Goal: Task Accomplishment & Management: Complete application form

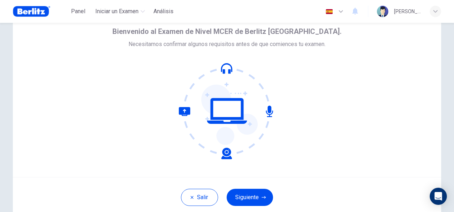
scroll to position [71, 0]
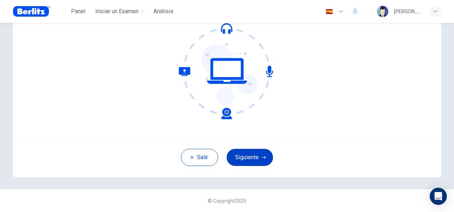
click at [250, 159] on button "Siguiente" at bounding box center [250, 157] width 46 height 17
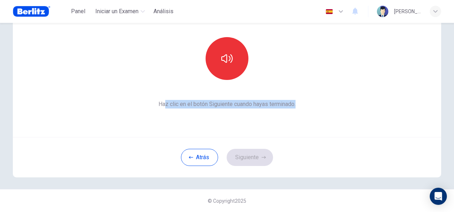
drag, startPoint x: 162, startPoint y: 105, endPoint x: 303, endPoint y: 111, distance: 141.2
click at [303, 111] on div "Esta sección requiere audio. Haz clic en el icono para asegurarte de que puedes…" at bounding box center [227, 51] width 429 height 171
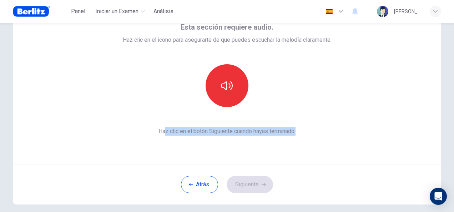
scroll to position [36, 0]
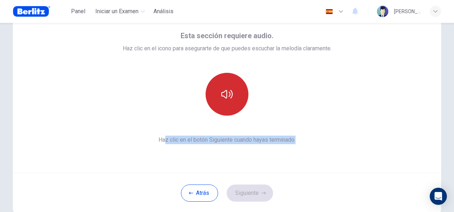
click at [221, 100] on button "button" at bounding box center [227, 94] width 43 height 43
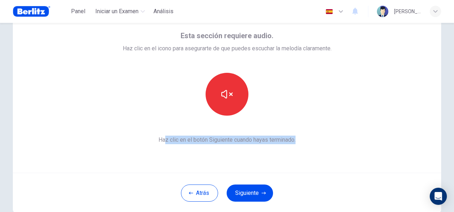
click at [262, 192] on icon "button" at bounding box center [264, 193] width 4 height 4
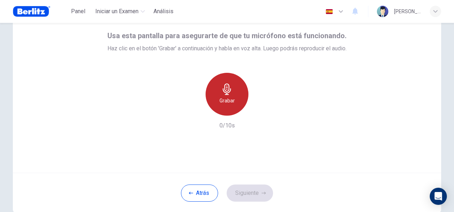
click at [224, 95] on div "Grabar" at bounding box center [227, 94] width 43 height 43
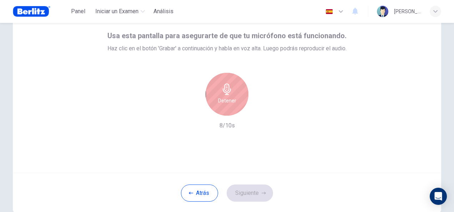
click at [225, 95] on div "Detener" at bounding box center [227, 94] width 43 height 43
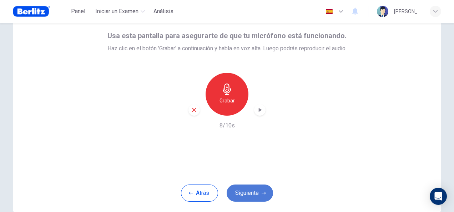
click at [252, 193] on button "Siguiente" at bounding box center [250, 193] width 46 height 17
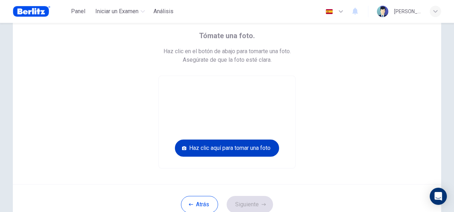
click at [242, 148] on button "Haz clic aquí para tomar una foto" at bounding box center [227, 148] width 104 height 17
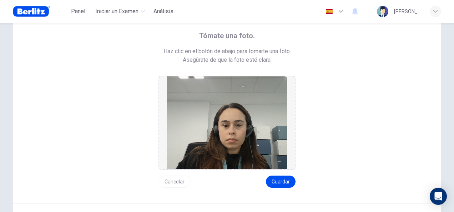
click at [165, 181] on button "Cancelar" at bounding box center [175, 182] width 32 height 12
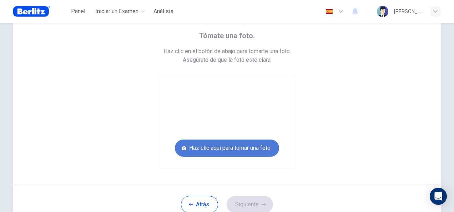
click at [240, 146] on button "Haz clic aquí para tomar una foto" at bounding box center [227, 148] width 104 height 17
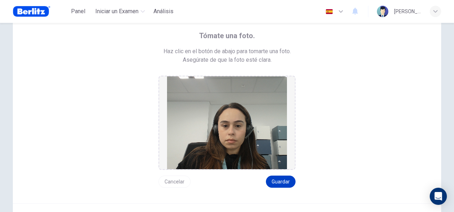
click at [287, 183] on button "Guardar" at bounding box center [281, 182] width 30 height 12
click at [276, 183] on button "Guardar" at bounding box center [281, 182] width 30 height 12
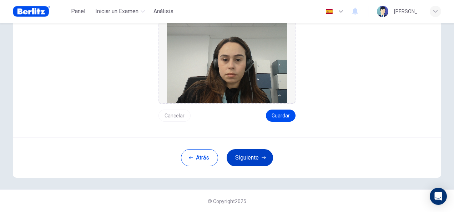
click at [255, 156] on button "Siguiente" at bounding box center [250, 157] width 46 height 17
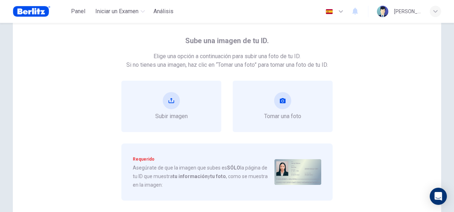
scroll to position [30, 0]
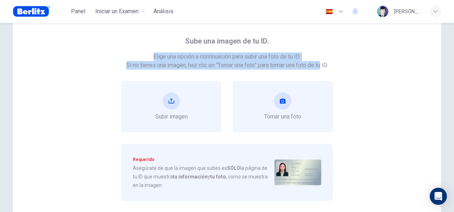
drag, startPoint x: 149, startPoint y: 57, endPoint x: 321, endPoint y: 56, distance: 171.4
click at [321, 56] on div "Sube una imagen de tu ID. Elige una opción a continuación para subir una foto d…" at bounding box center [227, 118] width 354 height 166
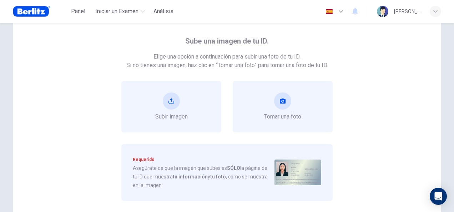
click at [216, 42] on span "Sube una imagen de tu ID." at bounding box center [227, 40] width 84 height 11
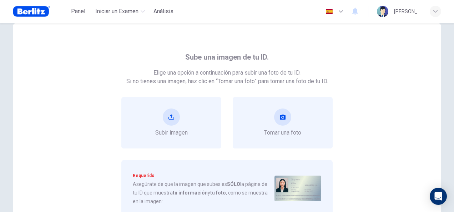
scroll to position [0, 0]
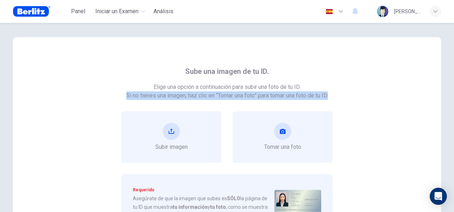
drag, startPoint x: 119, startPoint y: 94, endPoint x: 331, endPoint y: 99, distance: 212.2
click at [331, 99] on div "Sube una imagen de tu ID. Elige una opción a continuación para subir una foto d…" at bounding box center [227, 149] width 354 height 166
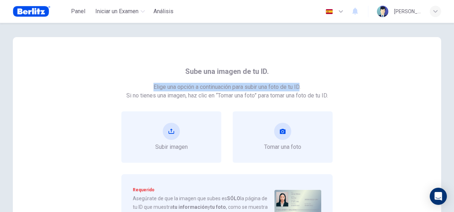
drag, startPoint x: 300, startPoint y: 88, endPoint x: 141, endPoint y: 81, distance: 159.8
click at [141, 81] on div "Sube una imagen de tu ID. Elige una opción a continuación para subir una foto d…" at bounding box center [227, 149] width 354 height 166
copy span "Elige una opción a continuación para subir una foto de tu ID"
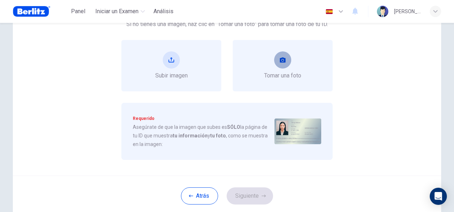
click at [284, 55] on button "take photo" at bounding box center [282, 59] width 17 height 17
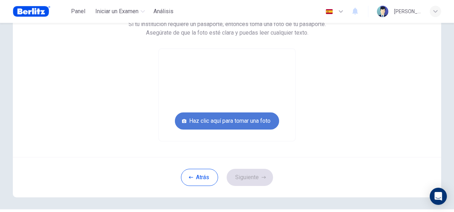
click at [240, 117] on button "Haz clic aquí para tomar una foto" at bounding box center [227, 120] width 104 height 17
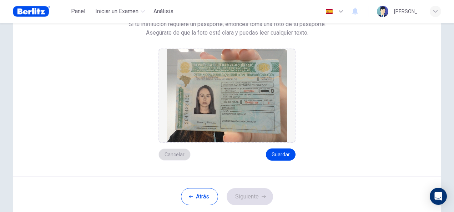
click at [173, 155] on button "Cancelar" at bounding box center [175, 155] width 32 height 12
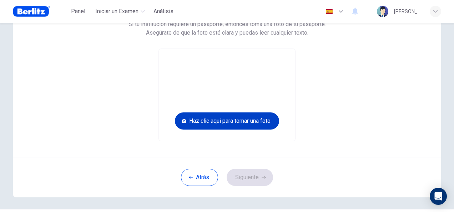
click at [241, 123] on button "Haz clic aquí para tomar una foto" at bounding box center [227, 120] width 104 height 17
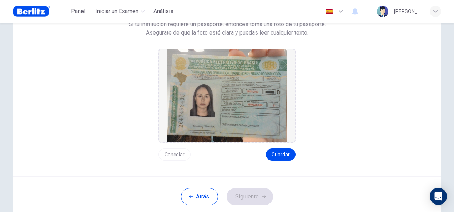
click at [161, 151] on button "Cancelar" at bounding box center [175, 155] width 32 height 12
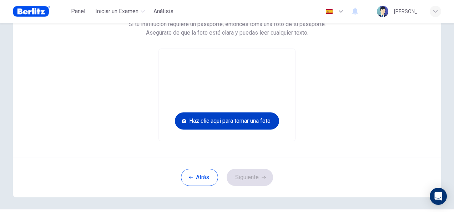
click at [254, 124] on button "Haz clic aquí para tomar una foto" at bounding box center [227, 120] width 104 height 17
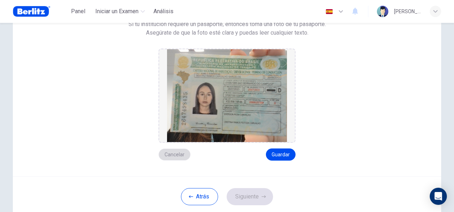
click at [176, 154] on button "Cancelar" at bounding box center [175, 155] width 32 height 12
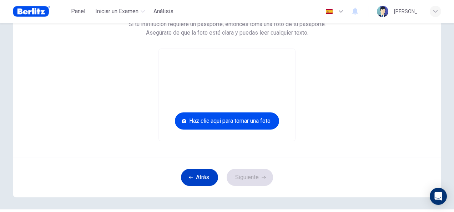
click at [194, 174] on button "Atrás" at bounding box center [199, 177] width 37 height 17
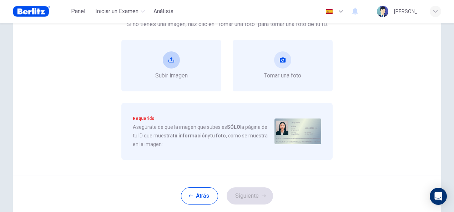
click at [182, 71] on span "Subir imagen" at bounding box center [171, 75] width 32 height 9
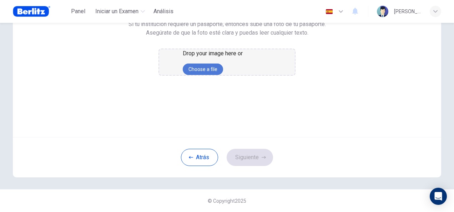
click at [223, 75] on button "Choose a file" at bounding box center [203, 69] width 40 height 11
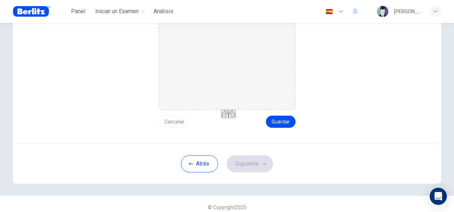
scroll to position [107, 0]
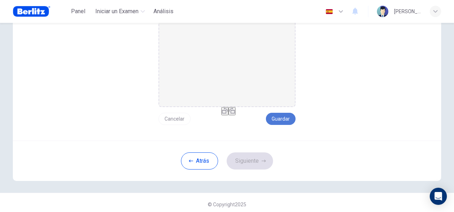
click at [288, 121] on button "Guardar" at bounding box center [281, 119] width 30 height 12
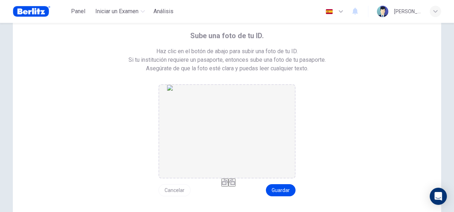
scroll to position [71, 0]
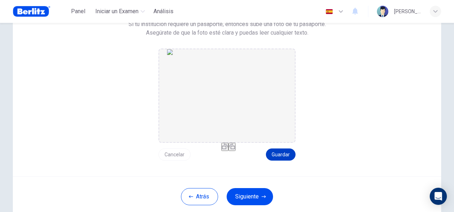
click at [283, 156] on button "Guardar" at bounding box center [281, 155] width 30 height 12
click at [244, 197] on button "Siguiente" at bounding box center [250, 196] width 46 height 17
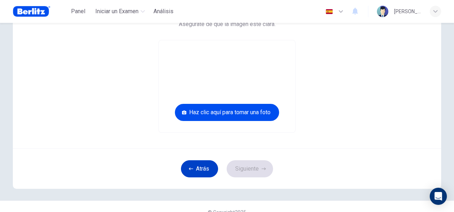
click at [200, 176] on button "Atrás" at bounding box center [199, 168] width 37 height 17
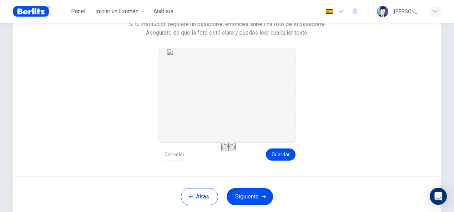
click at [170, 156] on button "Cancelar" at bounding box center [175, 155] width 32 height 12
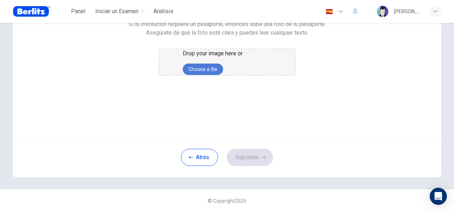
click at [223, 75] on button "Choose a file" at bounding box center [203, 69] width 40 height 11
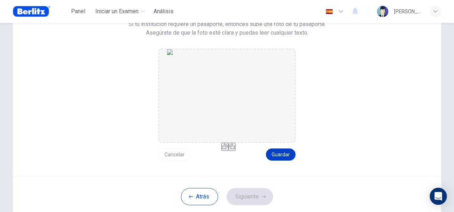
click at [286, 155] on button "Guardar" at bounding box center [281, 155] width 30 height 12
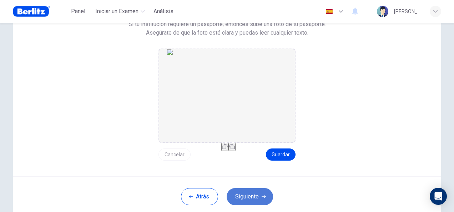
click at [259, 198] on button "Siguiente" at bounding box center [250, 196] width 46 height 17
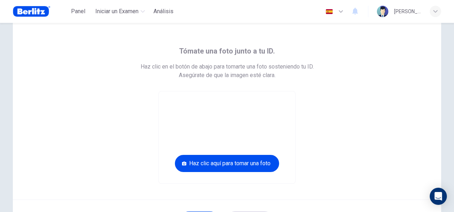
scroll to position [36, 0]
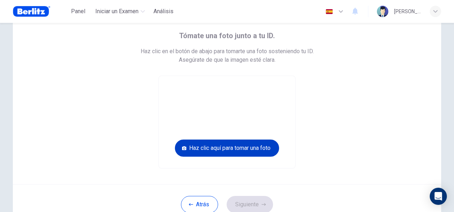
click at [266, 152] on button "Haz clic aquí para tomar una foto" at bounding box center [227, 148] width 104 height 17
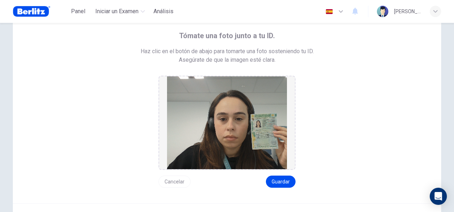
click at [175, 183] on button "Cancelar" at bounding box center [175, 182] width 32 height 12
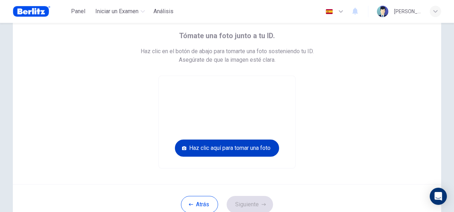
click at [266, 148] on button "Haz clic aquí para tomar una foto" at bounding box center [227, 148] width 104 height 17
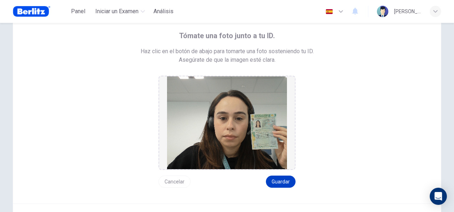
click at [282, 180] on button "Guardar" at bounding box center [281, 182] width 30 height 12
click at [282, 186] on button "Guardar" at bounding box center [281, 182] width 30 height 12
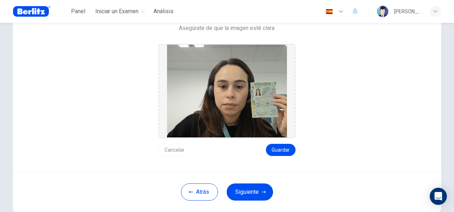
scroll to position [102, 0]
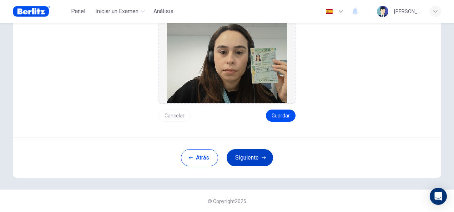
click at [264, 154] on button "Siguiente" at bounding box center [250, 157] width 46 height 17
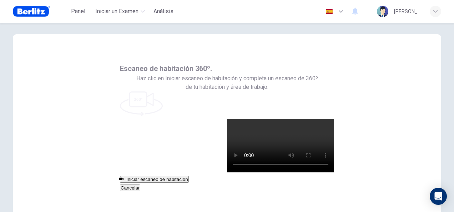
scroll to position [0, 0]
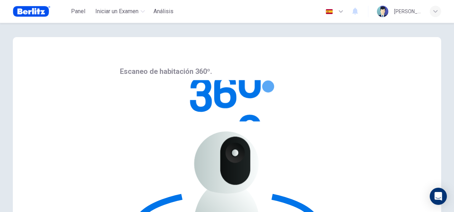
drag, startPoint x: 370, startPoint y: 118, endPoint x: 376, endPoint y: 113, distance: 7.6
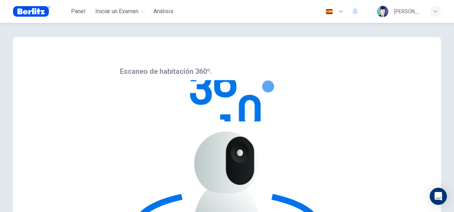
scroll to position [36, 0]
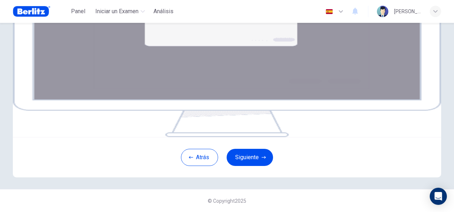
scroll to position [145, 0]
click at [255, 163] on button "Siguiente" at bounding box center [250, 157] width 46 height 17
click at [255, 154] on button "Siguiente" at bounding box center [250, 157] width 46 height 17
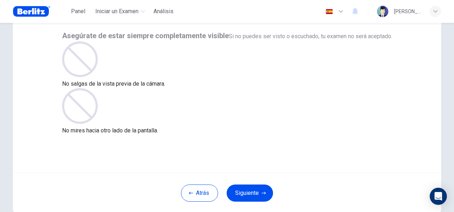
scroll to position [71, 0]
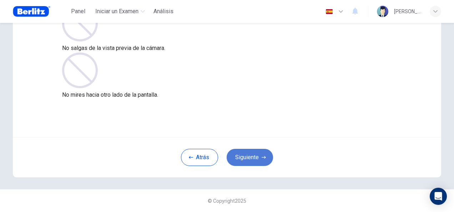
click at [264, 157] on icon "button" at bounding box center [264, 157] width 4 height 4
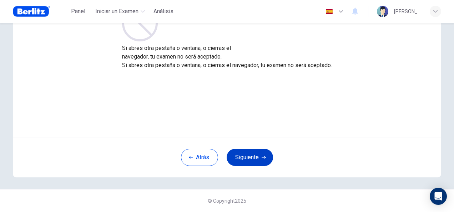
click at [252, 156] on button "Siguiente" at bounding box center [250, 157] width 46 height 17
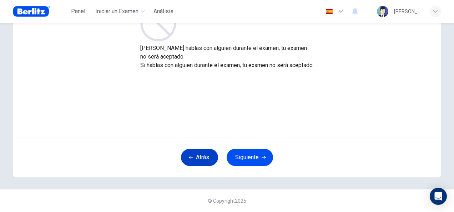
click at [199, 155] on button "Atrás" at bounding box center [199, 157] width 37 height 17
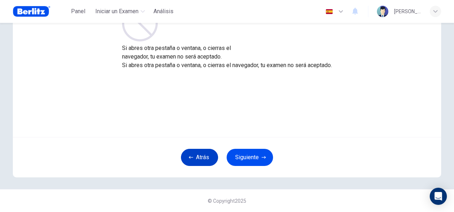
click at [199, 156] on button "Atrás" at bounding box center [199, 157] width 37 height 17
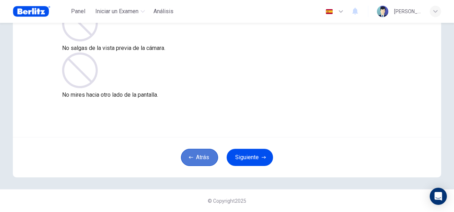
click at [197, 157] on button "Atrás" at bounding box center [199, 157] width 37 height 17
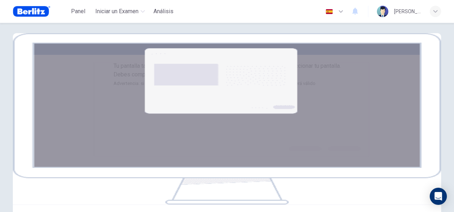
scroll to position [2, 0]
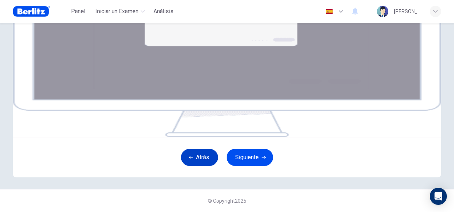
click at [194, 161] on button "Atrás" at bounding box center [199, 157] width 37 height 17
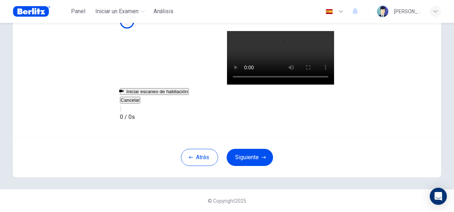
scroll to position [71, 0]
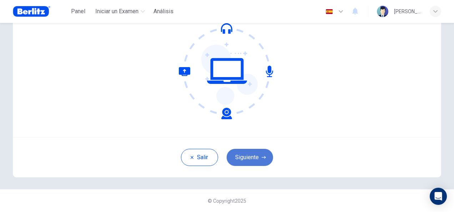
click at [245, 157] on button "Siguiente" at bounding box center [250, 157] width 46 height 17
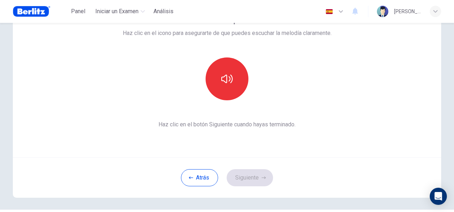
scroll to position [36, 0]
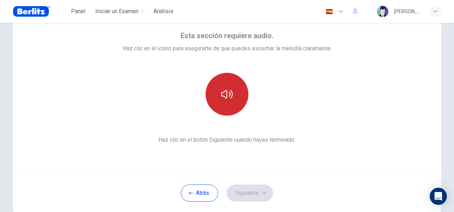
click at [227, 92] on icon "button" at bounding box center [226, 94] width 11 height 9
click at [256, 196] on button "Siguiente" at bounding box center [250, 193] width 46 height 17
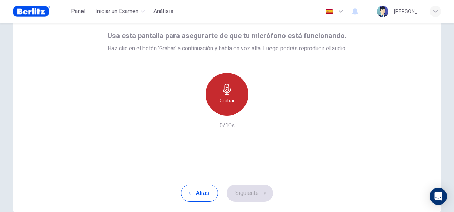
click at [231, 92] on div "Grabar" at bounding box center [227, 94] width 43 height 43
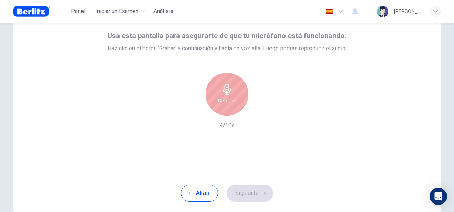
click at [226, 100] on h6 "Detener" at bounding box center [227, 100] width 18 height 9
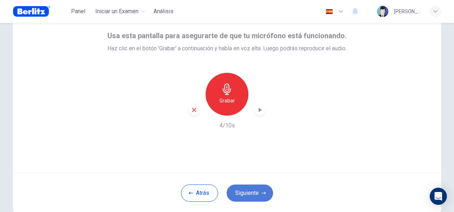
click at [256, 194] on button "Siguiente" at bounding box center [250, 193] width 46 height 17
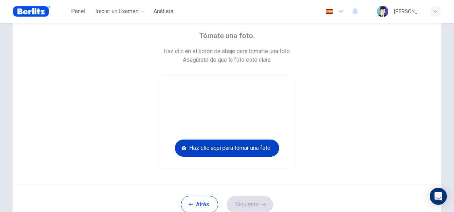
click at [249, 151] on button "Haz clic aquí para tomar una foto" at bounding box center [227, 148] width 104 height 17
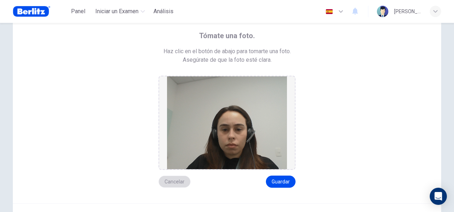
click at [180, 181] on button "Cancelar" at bounding box center [175, 182] width 32 height 12
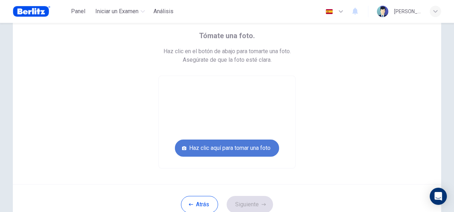
click at [240, 148] on button "Haz clic aquí para tomar una foto" at bounding box center [227, 148] width 104 height 17
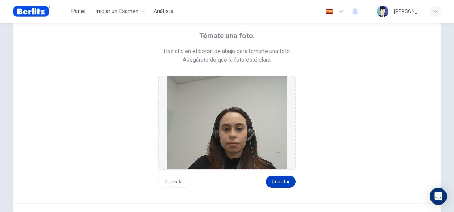
click at [282, 187] on button "Guardar" at bounding box center [281, 182] width 30 height 12
click at [282, 184] on button "Guardar" at bounding box center [281, 182] width 30 height 12
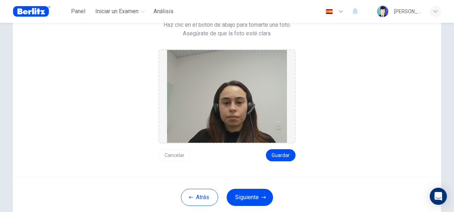
scroll to position [71, 0]
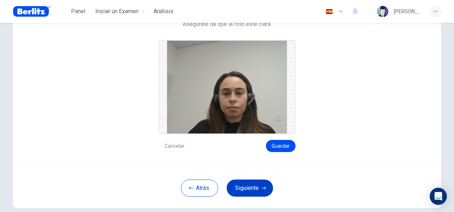
click at [256, 189] on button "Siguiente" at bounding box center [250, 188] width 46 height 17
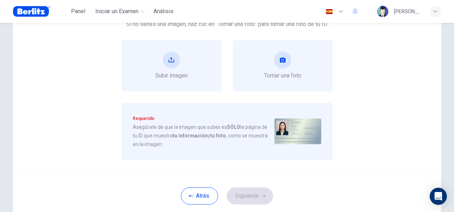
scroll to position [36, 0]
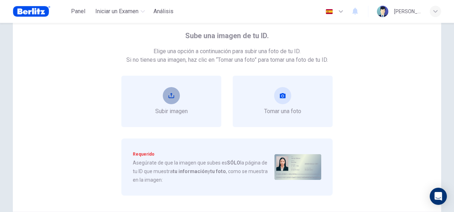
click at [176, 98] on button "upload" at bounding box center [171, 95] width 17 height 17
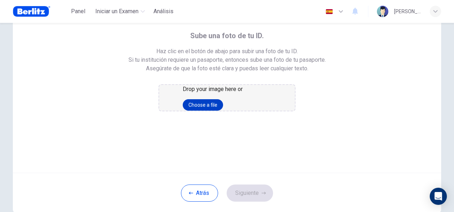
click at [223, 111] on button "Choose a file" at bounding box center [203, 104] width 40 height 11
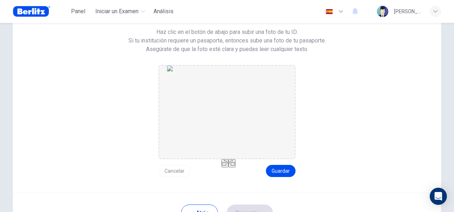
scroll to position [71, 0]
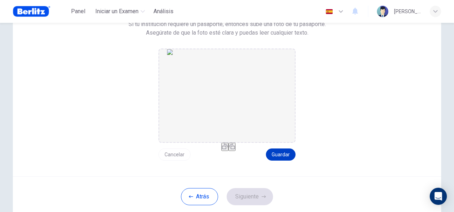
click at [289, 156] on button "Guardar" at bounding box center [281, 155] width 30 height 12
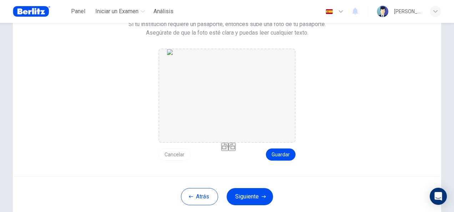
click at [260, 187] on div "Atrás Siguiente" at bounding box center [227, 196] width 429 height 40
click at [266, 208] on div "Atrás Siguiente" at bounding box center [227, 196] width 429 height 40
click at [259, 201] on button "Siguiente" at bounding box center [250, 196] width 46 height 17
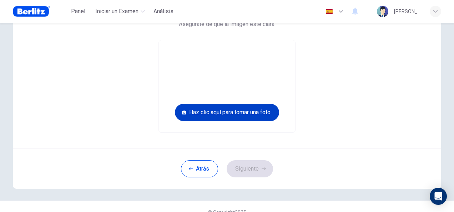
click at [249, 111] on button "Haz clic aquí para tomar una foto" at bounding box center [227, 112] width 104 height 17
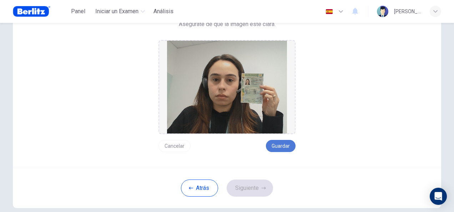
click at [285, 149] on button "Guardar" at bounding box center [281, 146] width 30 height 12
click at [291, 145] on button "Guardar" at bounding box center [281, 146] width 30 height 12
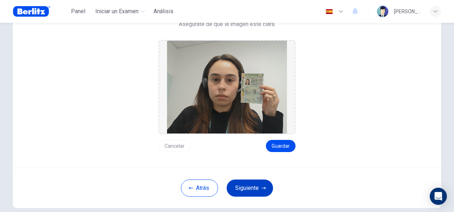
click at [250, 183] on button "Siguiente" at bounding box center [250, 188] width 46 height 17
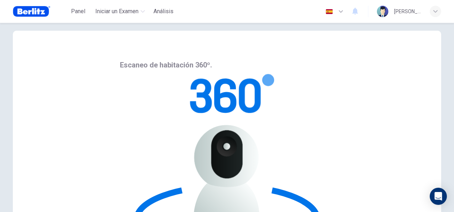
scroll to position [0, 0]
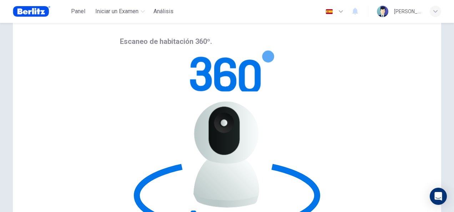
scroll to position [71, 0]
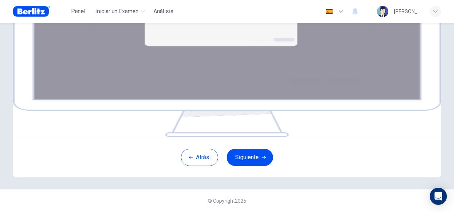
scroll to position [143, 0]
click at [257, 157] on button "Siguiente" at bounding box center [250, 157] width 46 height 17
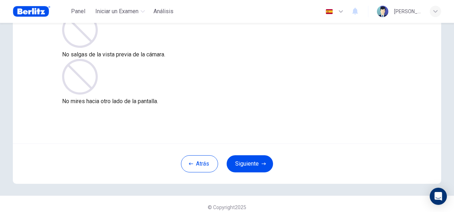
scroll to position [71, 0]
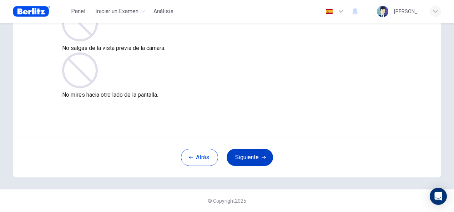
click at [249, 154] on button "Siguiente" at bounding box center [250, 157] width 46 height 17
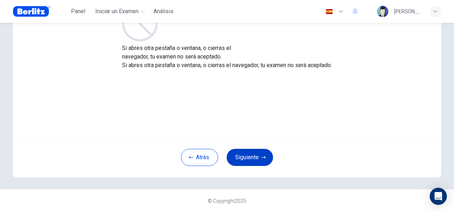
click at [254, 154] on button "Siguiente" at bounding box center [250, 157] width 46 height 17
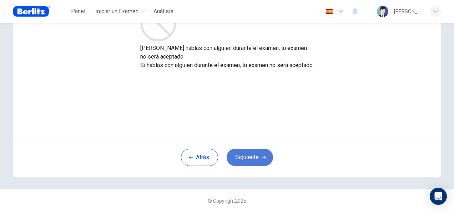
click at [261, 160] on button "Siguiente" at bounding box center [250, 157] width 46 height 17
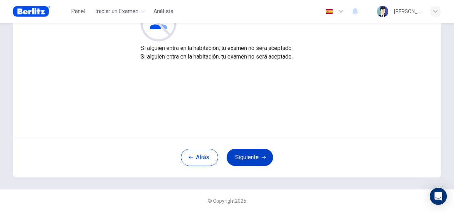
click at [254, 160] on button "Siguiente" at bounding box center [250, 157] width 46 height 17
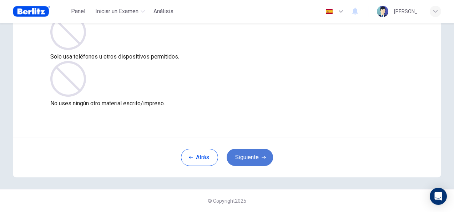
click at [257, 157] on button "Siguiente" at bounding box center [250, 157] width 46 height 17
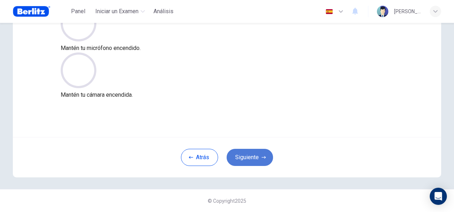
click at [253, 156] on button "Siguiente" at bounding box center [250, 157] width 46 height 17
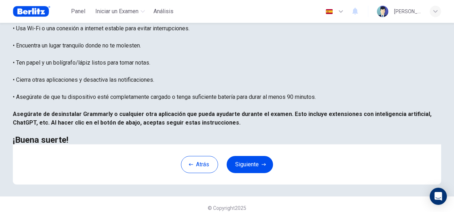
scroll to position [0, 0]
drag, startPoint x: 60, startPoint y: 44, endPoint x: 148, endPoint y: 51, distance: 88.6
click at [148, 51] on div "Estás a punto de comenzar el examen Colocación . Antes de comenzar el examen: •…" at bounding box center [227, 42] width 429 height 206
drag, startPoint x: 47, startPoint y: 42, endPoint x: 136, endPoint y: 42, distance: 88.6
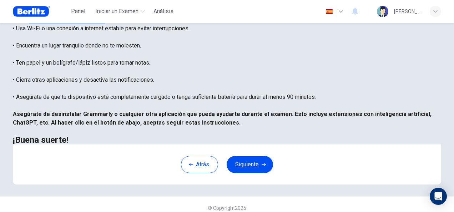
click at [136, 42] on div "Estás a punto de comenzar el examen Colocación . Antes de comenzar el examen: •…" at bounding box center [227, 42] width 429 height 206
drag, startPoint x: 56, startPoint y: 51, endPoint x: 234, endPoint y: 54, distance: 178.6
click at [234, 54] on div "Estás a punto de comenzar el examen Colocación . Antes de comenzar el examen: •…" at bounding box center [227, 42] width 429 height 206
drag, startPoint x: 43, startPoint y: 66, endPoint x: 177, endPoint y: 70, distance: 134.0
click at [177, 70] on div "Estás a punto de comenzar el examen Colocación . Antes de comenzar el examen: •…" at bounding box center [227, 42] width 429 height 206
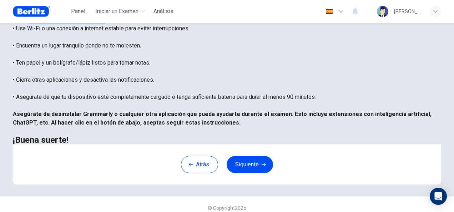
drag, startPoint x: 46, startPoint y: 90, endPoint x: 182, endPoint y: 84, distance: 136.5
click at [182, 84] on div "Estás a punto de comenzar el examen Colocación . Antes de comenzar el examen: •…" at bounding box center [227, 42] width 429 height 206
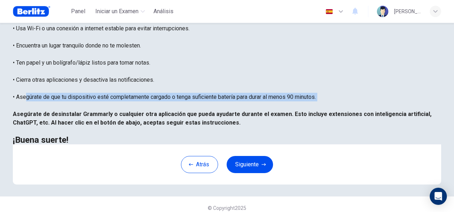
drag, startPoint x: 36, startPoint y: 122, endPoint x: 356, endPoint y: 125, distance: 320.3
click at [356, 125] on div "Estás a punto de comenzar el examen Colocación . Antes de comenzar el examen: •…" at bounding box center [227, 42] width 429 height 206
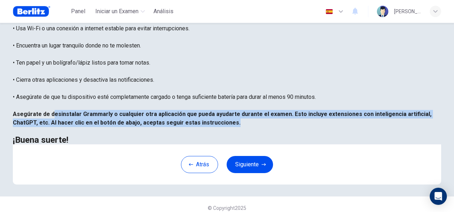
drag, startPoint x: 70, startPoint y: 139, endPoint x: 280, endPoint y: 148, distance: 210.9
click at [280, 144] on div "Estás a punto de comenzar el examen Colocación . Antes de comenzar el examen: •…" at bounding box center [227, 42] width 429 height 206
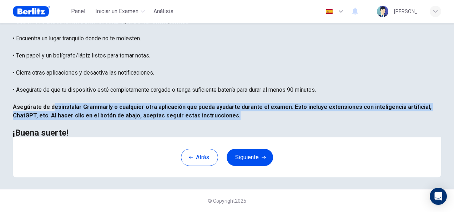
scroll to position [126, 0]
click at [257, 158] on button "Siguiente" at bounding box center [250, 157] width 46 height 17
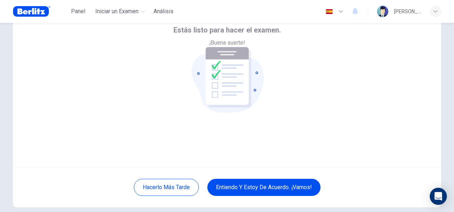
scroll to position [71, 0]
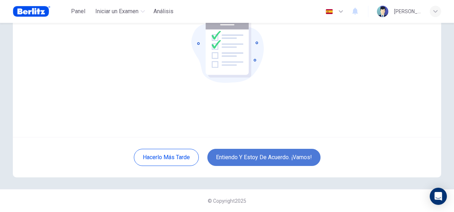
click at [295, 157] on button "Entiendo y estoy de acuerdo. ¡Vamos!" at bounding box center [263, 157] width 113 height 17
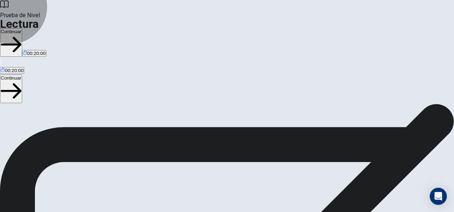
click at [22, 75] on button "Continuar" at bounding box center [11, 89] width 22 height 29
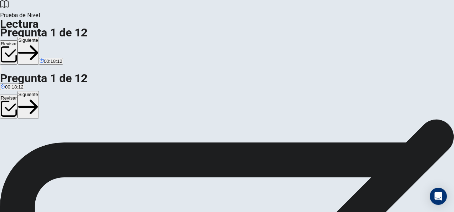
scroll to position [46, 0]
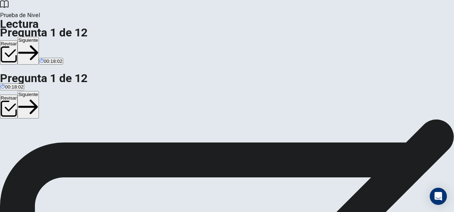
scroll to position [0, 0]
click at [39, 91] on button "Siguiente" at bounding box center [27, 105] width 21 height 28
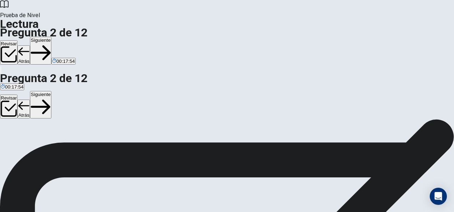
scroll to position [46, 0]
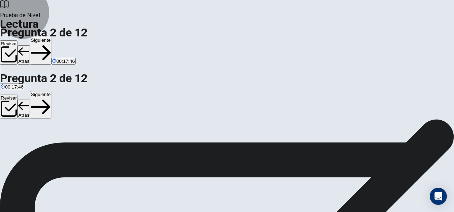
click at [51, 91] on button "Siguiente" at bounding box center [40, 105] width 21 height 28
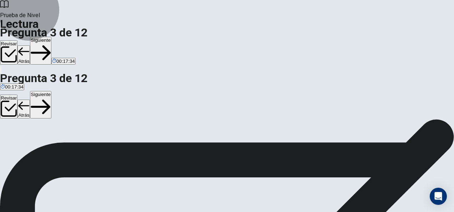
click at [51, 91] on button "Siguiente" at bounding box center [40, 105] width 21 height 28
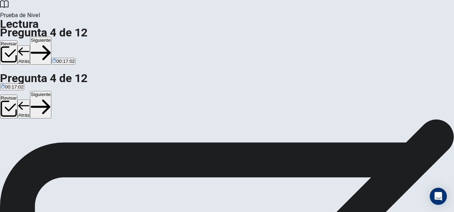
scroll to position [10, 0]
click at [51, 91] on button "Siguiente" at bounding box center [40, 105] width 21 height 28
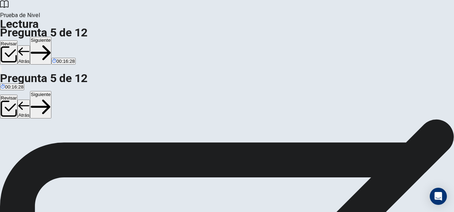
click at [51, 91] on button "Siguiente" at bounding box center [40, 105] width 21 height 28
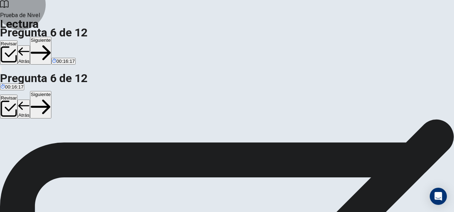
click at [51, 91] on button "Siguiente" at bounding box center [40, 105] width 21 height 28
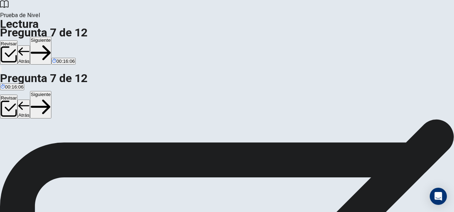
click at [51, 91] on button "Siguiente" at bounding box center [40, 105] width 21 height 28
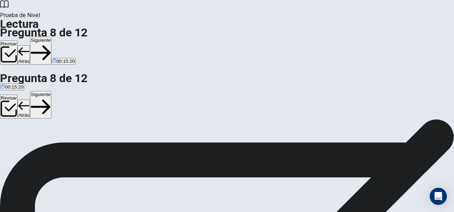
click at [51, 91] on button "Siguiente" at bounding box center [40, 105] width 21 height 28
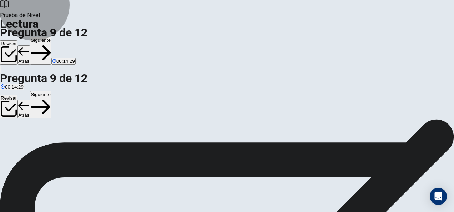
click at [51, 97] on icon "button" at bounding box center [41, 107] width 20 height 20
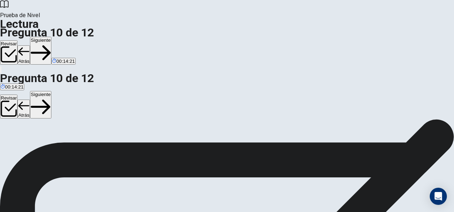
scroll to position [36, 0]
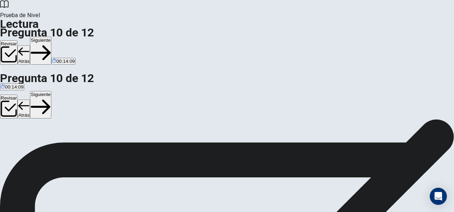
scroll to position [143, 0]
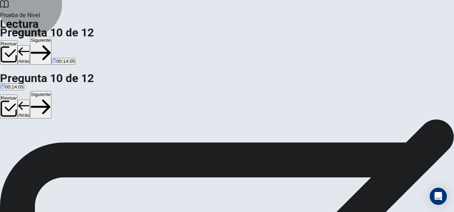
click at [51, 91] on button "Siguiente" at bounding box center [40, 105] width 21 height 28
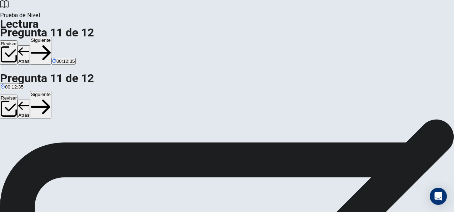
scroll to position [71, 0]
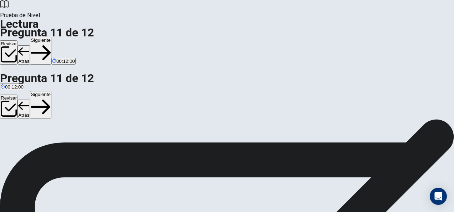
click at [51, 91] on button "Siguiente" at bounding box center [40, 105] width 21 height 28
drag, startPoint x: 159, startPoint y: 129, endPoint x: 259, endPoint y: 126, distance: 100.8
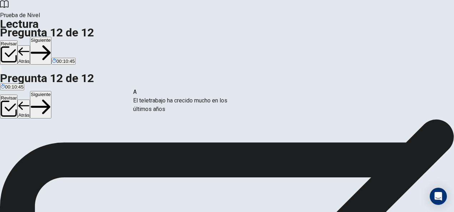
drag, startPoint x: 92, startPoint y: 112, endPoint x: 186, endPoint y: 99, distance: 94.4
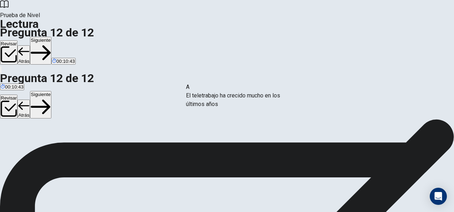
drag, startPoint x: 76, startPoint y: 111, endPoint x: 237, endPoint y: 97, distance: 161.7
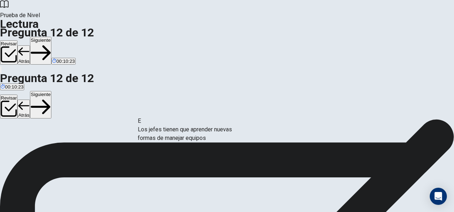
drag, startPoint x: 76, startPoint y: 167, endPoint x: 191, endPoint y: 137, distance: 118.5
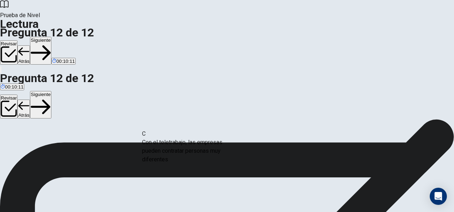
drag, startPoint x: 119, startPoint y: 151, endPoint x: 207, endPoint y: 151, distance: 87.8
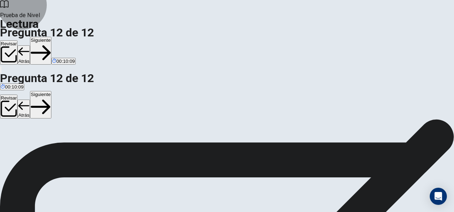
click at [51, 91] on button "Siguiente" at bounding box center [40, 105] width 21 height 28
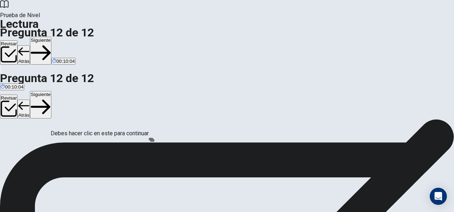
scroll to position [66, 0]
click at [17, 95] on button "Revisar" at bounding box center [8, 107] width 17 height 24
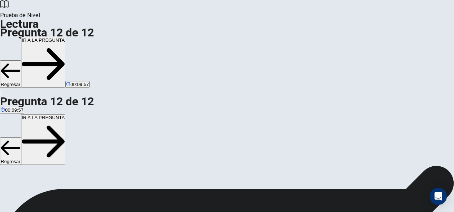
scroll to position [191, 0]
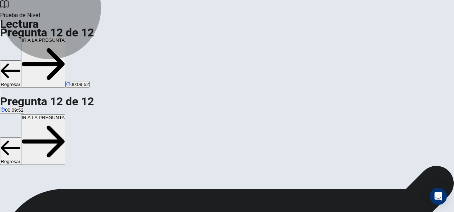
click at [66, 114] on button "IR A LA PREGUNTA" at bounding box center [43, 139] width 45 height 51
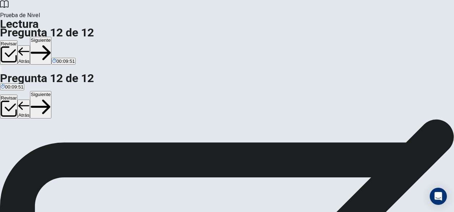
scroll to position [82, 0]
click at [51, 91] on button "Siguiente" at bounding box center [40, 105] width 21 height 28
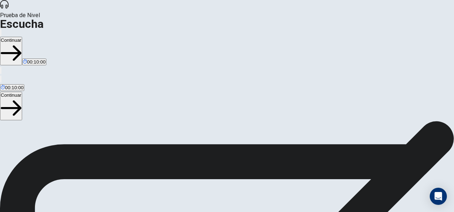
scroll to position [36, 0]
drag, startPoint x: 81, startPoint y: 94, endPoint x: 148, endPoint y: 94, distance: 67.1
drag, startPoint x: 148, startPoint y: 96, endPoint x: 139, endPoint y: 96, distance: 8.9
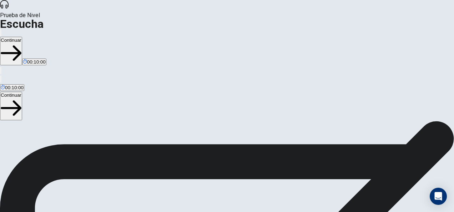
drag, startPoint x: 152, startPoint y: 97, endPoint x: 142, endPoint y: 96, distance: 10.4
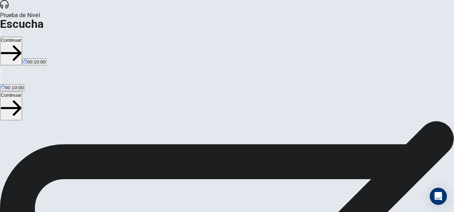
click at [22, 92] on button "Continuar" at bounding box center [11, 106] width 22 height 29
click at [1, 81] on icon "button" at bounding box center [1, 81] width 0 height 0
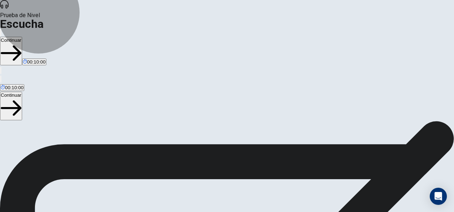
click at [22, 92] on button "Continuar" at bounding box center [11, 106] width 22 height 29
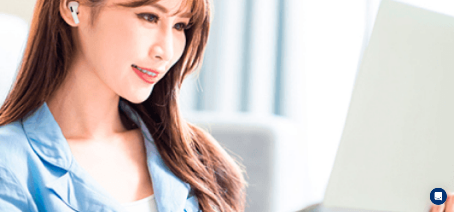
scroll to position [0, 0]
drag, startPoint x: 437, startPoint y: 44, endPoint x: 431, endPoint y: 44, distance: 5.7
click at [441, 41] on span at bounding box center [441, 41] width 0 height 0
type input "***"
drag, startPoint x: 431, startPoint y: 44, endPoint x: 425, endPoint y: 45, distance: 6.1
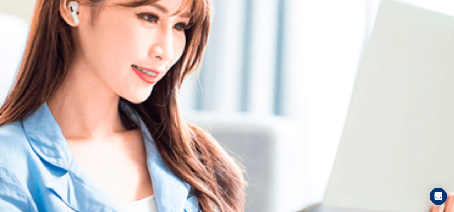
click at [441, 41] on span at bounding box center [441, 41] width 0 height 0
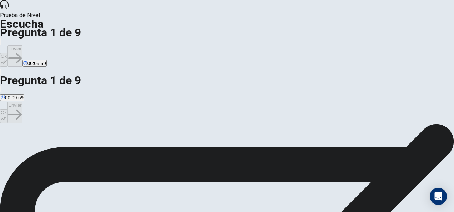
scroll to position [36, 0]
drag, startPoint x: 171, startPoint y: 96, endPoint x: 147, endPoint y: 96, distance: 23.9
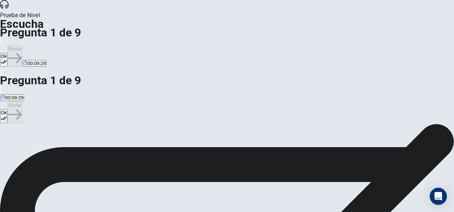
scroll to position [0, 0]
click at [19, 102] on div "Ok Enviar" at bounding box center [227, 113] width 454 height 22
click at [7, 109] on button "Ok" at bounding box center [3, 116] width 7 height 14
click at [22, 102] on button "Enviar" at bounding box center [14, 112] width 15 height 21
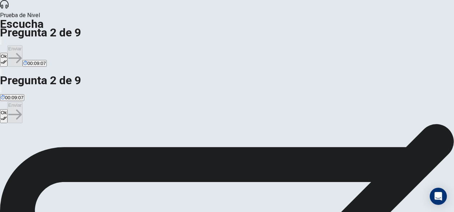
click at [7, 109] on button "Ok" at bounding box center [3, 116] width 7 height 14
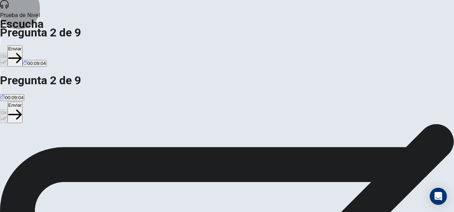
click at [22, 102] on button "Enviar" at bounding box center [14, 112] width 15 height 21
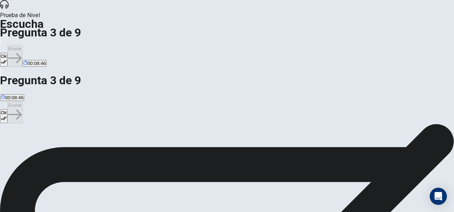
click at [11, 102] on div "Ok Enviar" at bounding box center [227, 113] width 454 height 22
click at [7, 109] on button "Ok" at bounding box center [3, 116] width 7 height 14
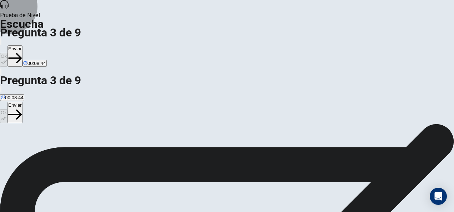
click at [22, 102] on button "Enviar" at bounding box center [14, 112] width 15 height 21
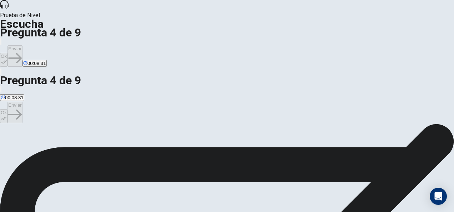
click at [7, 109] on button "Ok" at bounding box center [3, 116] width 7 height 14
click at [22, 102] on button "Enviar" at bounding box center [14, 112] width 15 height 21
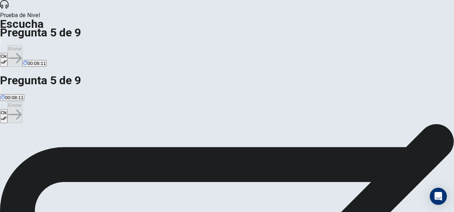
click at [7, 109] on button "Ok" at bounding box center [3, 116] width 7 height 14
click at [22, 102] on button "Enviar" at bounding box center [14, 112] width 15 height 21
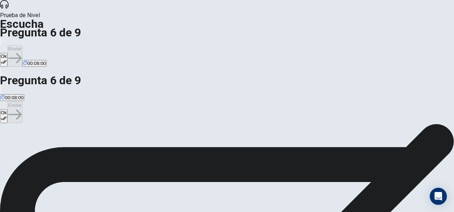
click at [7, 115] on icon "button" at bounding box center [4, 118] width 6 height 6
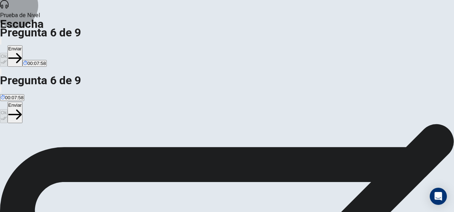
click at [22, 102] on button "Enviar" at bounding box center [14, 112] width 15 height 21
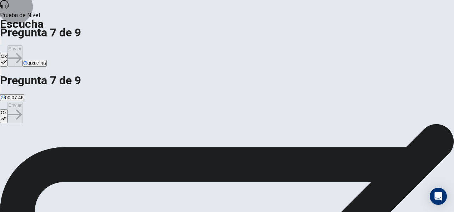
click at [7, 115] on icon "button" at bounding box center [4, 118] width 6 height 6
click at [22, 102] on button "Enviar" at bounding box center [14, 112] width 15 height 21
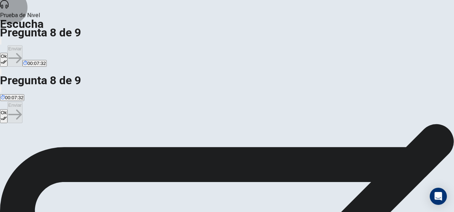
click at [7, 109] on button "Ok" at bounding box center [3, 116] width 7 height 14
click at [22, 102] on button "Enviar" at bounding box center [14, 112] width 15 height 21
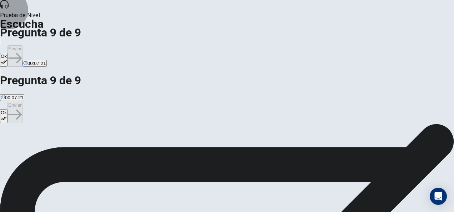
click at [7, 109] on button "Ok" at bounding box center [3, 116] width 7 height 14
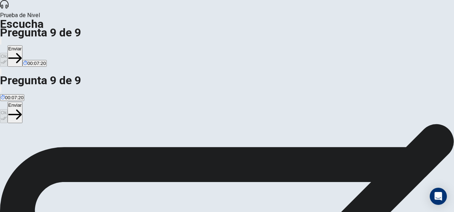
click at [22, 102] on button "Enviar" at bounding box center [14, 112] width 15 height 21
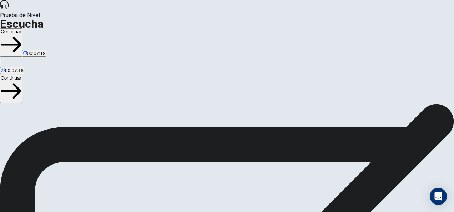
scroll to position [107, 0]
click at [22, 75] on button "Continuar" at bounding box center [11, 89] width 22 height 29
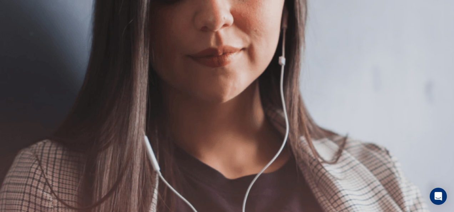
scroll to position [0, 0]
click at [22, 83] on button "Continuar" at bounding box center [11, 97] width 22 height 29
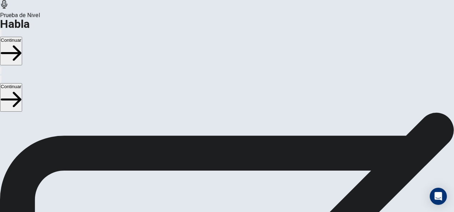
scroll to position [36, 0]
drag, startPoint x: 132, startPoint y: 184, endPoint x: 253, endPoint y: 187, distance: 120.7
drag, startPoint x: 45, startPoint y: 119, endPoint x: 116, endPoint y: 119, distance: 71.1
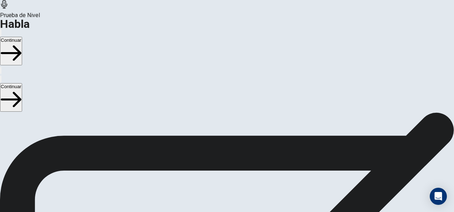
drag, startPoint x: 72, startPoint y: 169, endPoint x: 187, endPoint y: 166, distance: 115.0
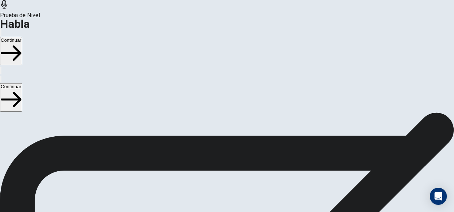
scroll to position [216, 0]
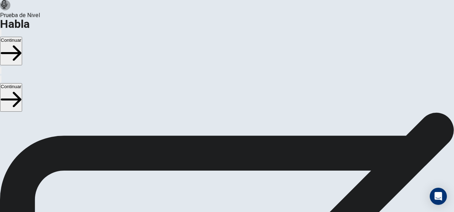
click at [22, 83] on button "Continuar" at bounding box center [11, 97] width 22 height 29
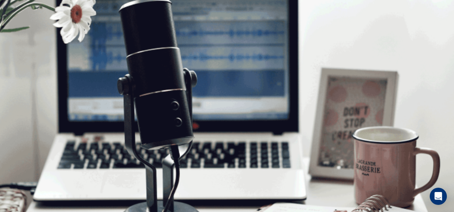
click at [22, 83] on button "Continuar" at bounding box center [11, 97] width 22 height 29
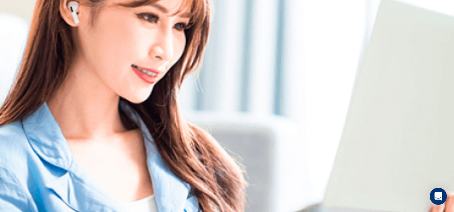
scroll to position [158, 0]
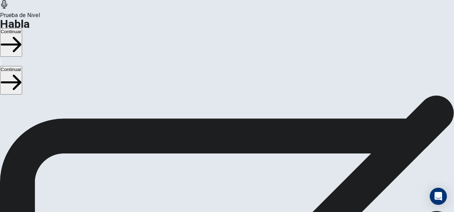
scroll to position [0, 0]
click at [22, 66] on button "Continuar" at bounding box center [11, 80] width 22 height 29
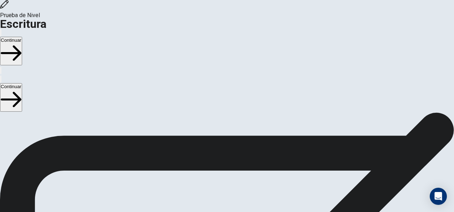
scroll to position [36, 0]
drag, startPoint x: 29, startPoint y: 93, endPoint x: 119, endPoint y: 113, distance: 92.8
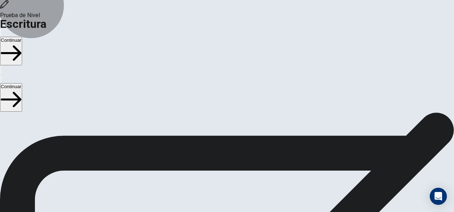
click at [22, 83] on button "Continuar" at bounding box center [11, 97] width 22 height 29
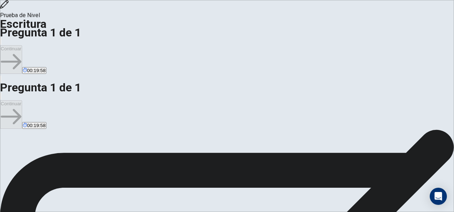
drag, startPoint x: 56, startPoint y: 118, endPoint x: 139, endPoint y: 121, distance: 83.3
drag, startPoint x: 69, startPoint y: 166, endPoint x: 102, endPoint y: 177, distance: 35.7
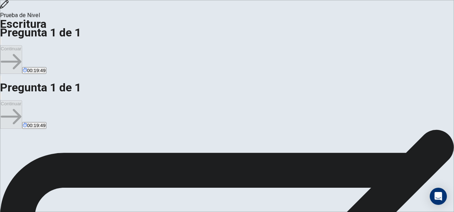
scroll to position [0, 0]
drag, startPoint x: 47, startPoint y: 125, endPoint x: 107, endPoint y: 130, distance: 60.9
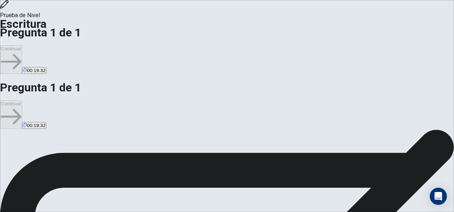
scroll to position [71, 0]
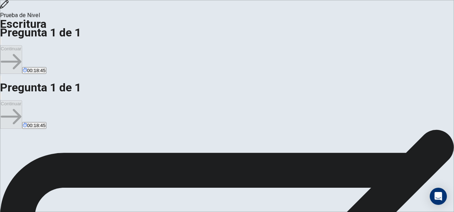
scroll to position [36, 0]
drag, startPoint x: 281, startPoint y: 89, endPoint x: 271, endPoint y: 77, distance: 15.0
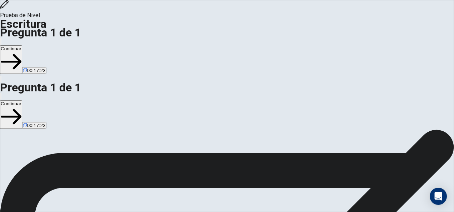
drag, startPoint x: 409, startPoint y: 105, endPoint x: 395, endPoint y: 103, distance: 14.1
drag, startPoint x: 359, startPoint y: 114, endPoint x: 376, endPoint y: 104, distance: 18.9
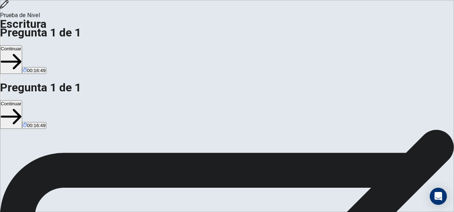
drag, startPoint x: 340, startPoint y: 124, endPoint x: 236, endPoint y: 106, distance: 105.7
drag, startPoint x: 383, startPoint y: 103, endPoint x: 364, endPoint y: 102, distance: 18.6
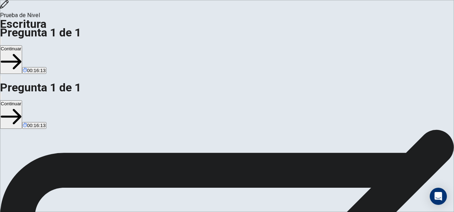
drag, startPoint x: 344, startPoint y: 99, endPoint x: 367, endPoint y: 107, distance: 24.7
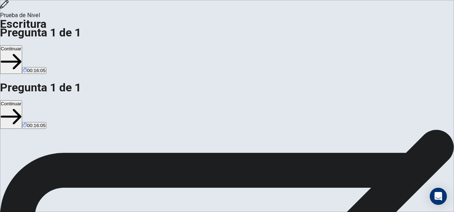
drag, startPoint x: 339, startPoint y: 114, endPoint x: 240, endPoint y: 103, distance: 99.2
drag, startPoint x: 333, startPoint y: 111, endPoint x: 287, endPoint y: 111, distance: 46.1
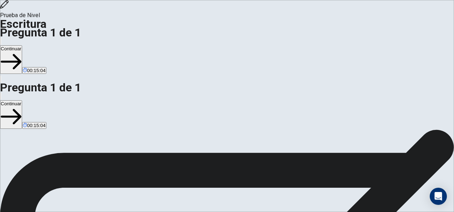
drag, startPoint x: 343, startPoint y: 112, endPoint x: 239, endPoint y: 101, distance: 104.9
drag, startPoint x: 352, startPoint y: 104, endPoint x: 242, endPoint y: 103, distance: 110.0
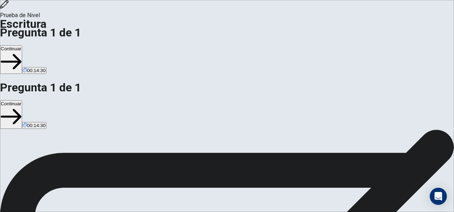
drag, startPoint x: 334, startPoint y: 107, endPoint x: 305, endPoint y: 112, distance: 28.6
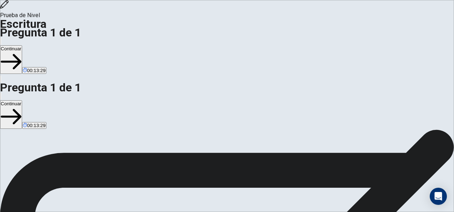
drag, startPoint x: 269, startPoint y: 96, endPoint x: 222, endPoint y: 80, distance: 49.6
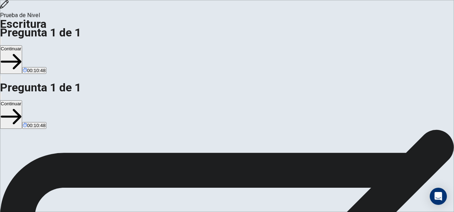
scroll to position [0, 0]
drag, startPoint x: 260, startPoint y: 158, endPoint x: 382, endPoint y: 181, distance: 124.2
drag, startPoint x: 296, startPoint y: 139, endPoint x: 339, endPoint y: 137, distance: 42.2
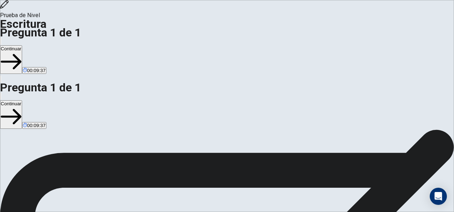
type textarea "**********"
click at [22, 100] on button "Continuar" at bounding box center [11, 114] width 22 height 29
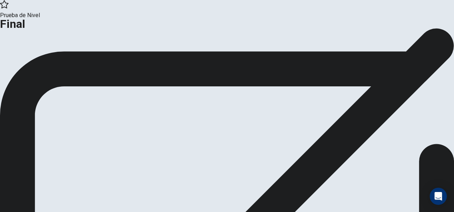
scroll to position [36, 0]
